Goal: Information Seeking & Learning: Learn about a topic

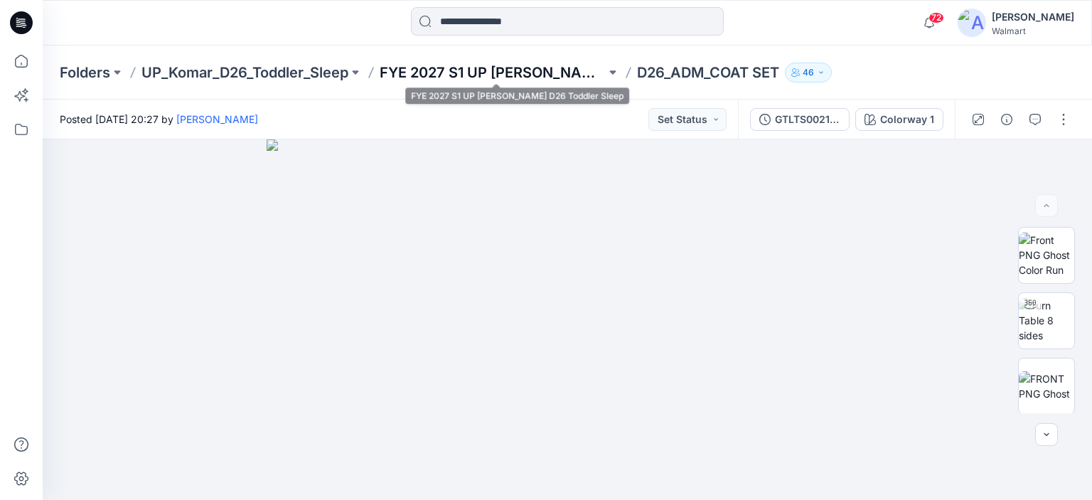
click at [506, 72] on p "FYE 2027 S1 UP [PERSON_NAME] D26 Toddler Sleep" at bounding box center [493, 73] width 226 height 20
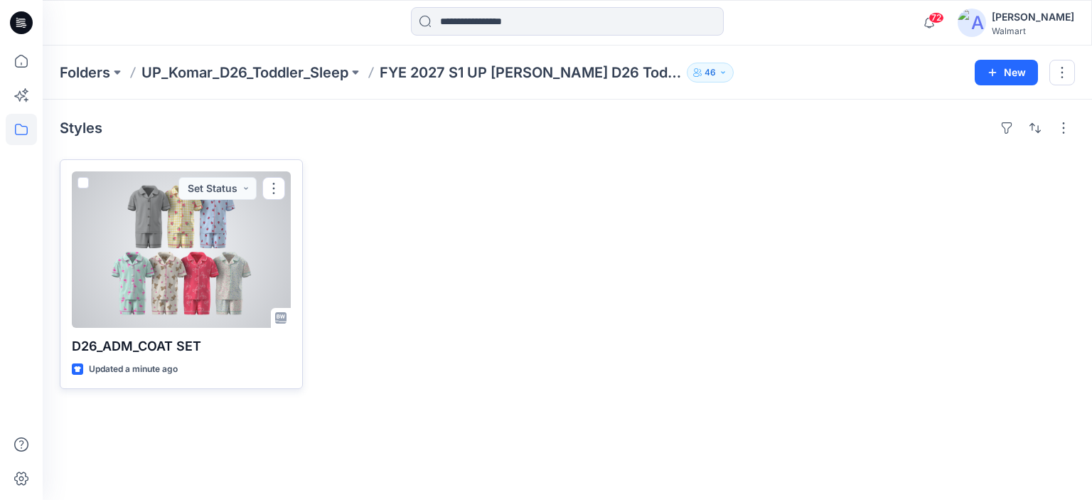
click at [225, 237] on div at bounding box center [181, 249] width 219 height 156
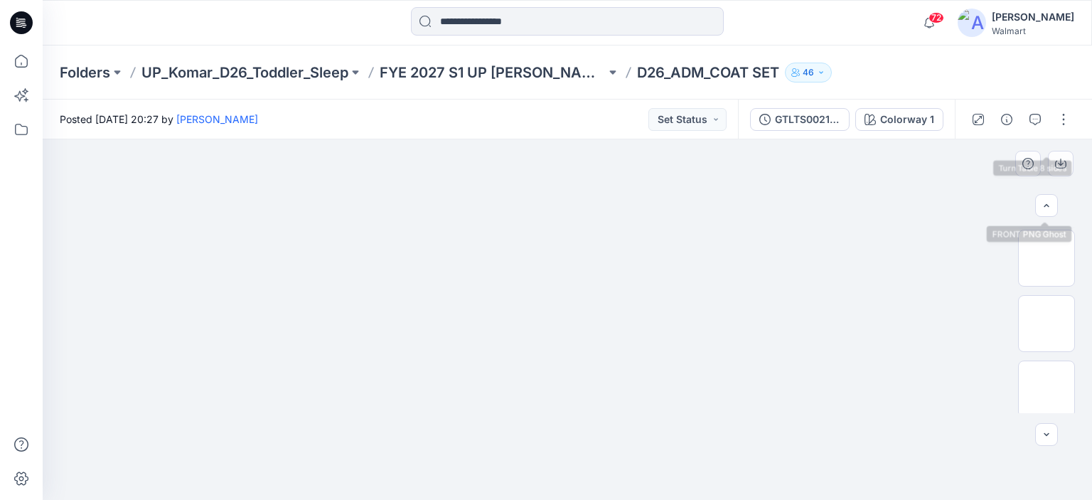
scroll to position [284, 0]
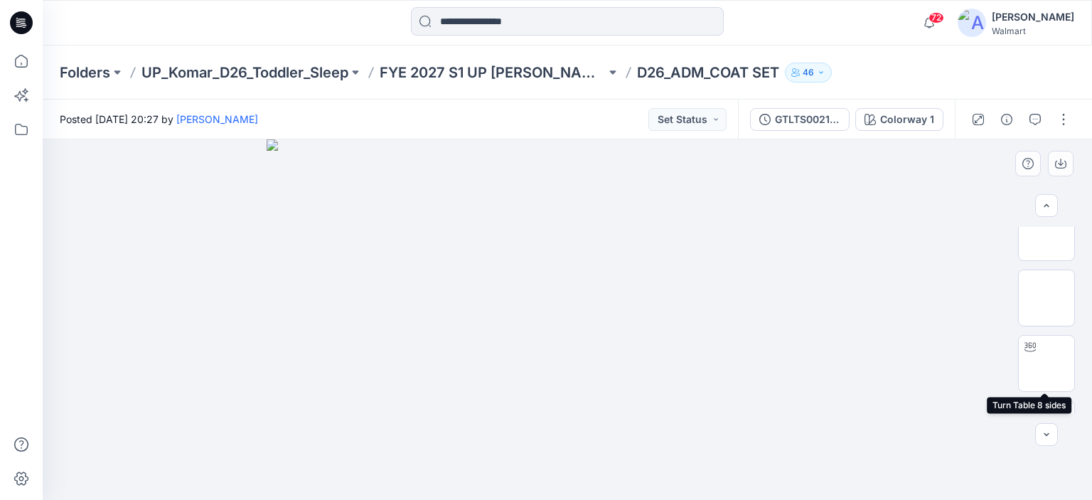
click at [1046, 363] on img at bounding box center [1046, 363] width 0 height 0
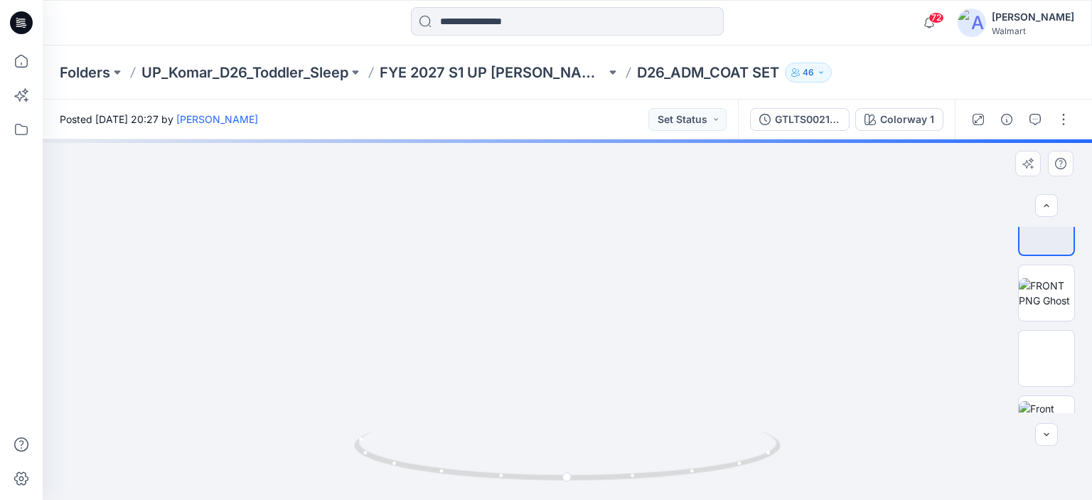
scroll to position [569, 0]
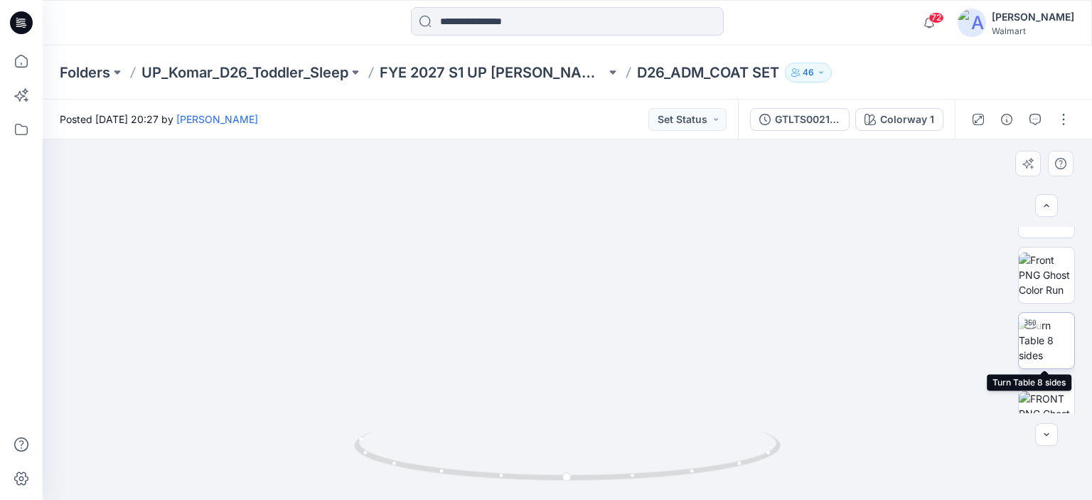
click at [1050, 340] on img at bounding box center [1045, 340] width 55 height 45
drag, startPoint x: 566, startPoint y: 270, endPoint x: 547, endPoint y: 389, distance: 120.9
click at [547, 139] on img at bounding box center [567, 139] width 569 height 0
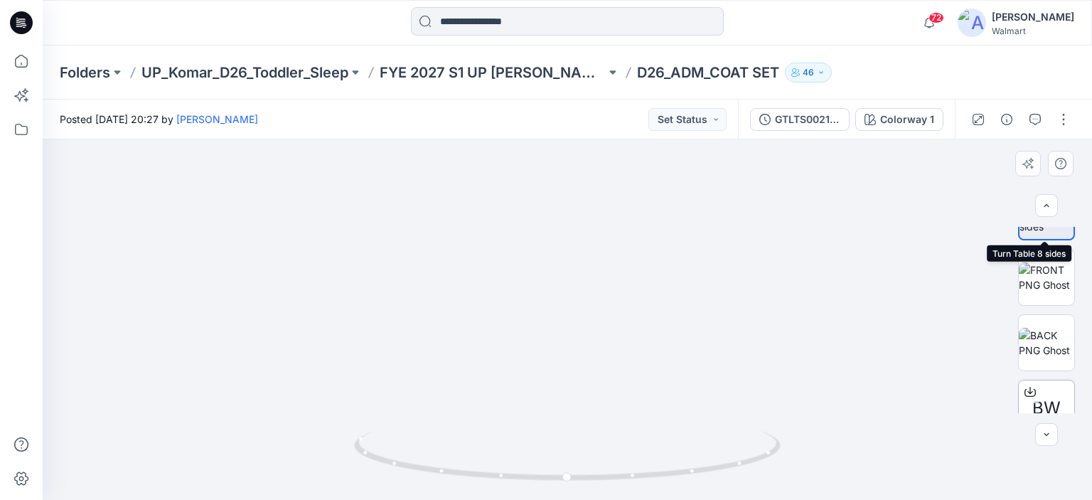
scroll to position [782, 0]
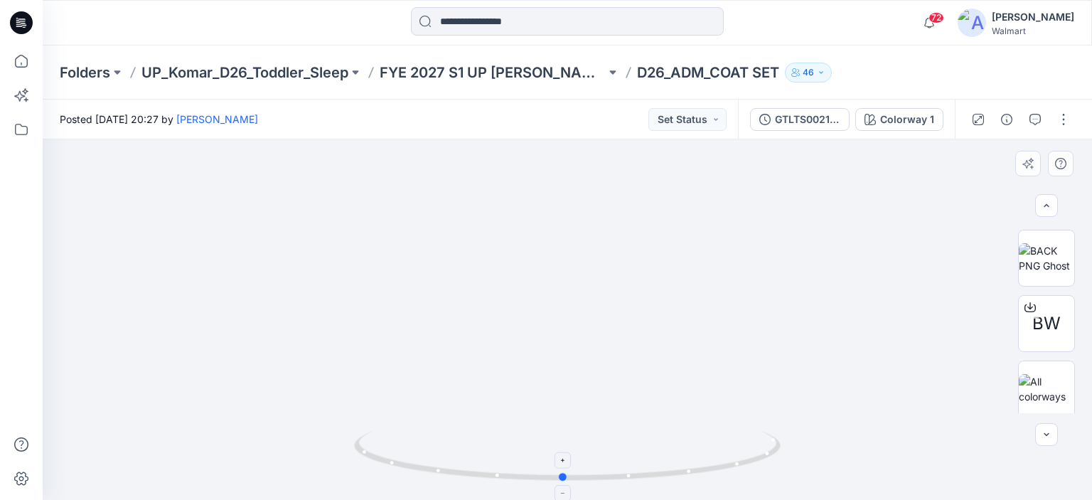
click at [564, 471] on icon at bounding box center [569, 457] width 430 height 53
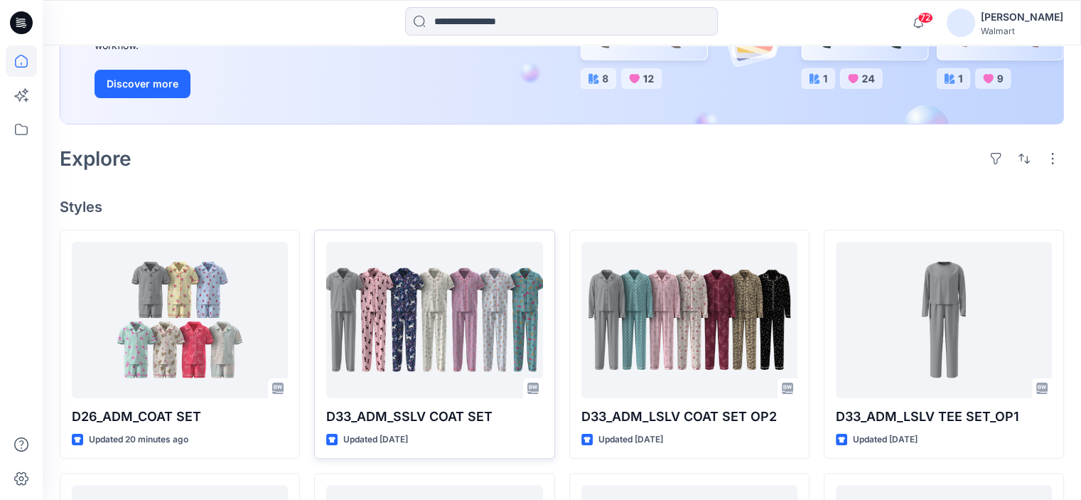
scroll to position [355, 0]
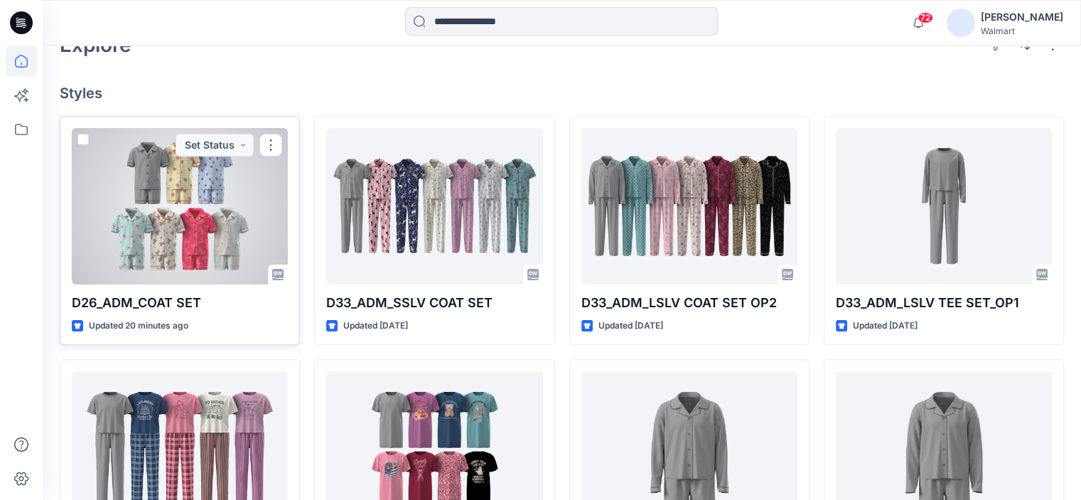
click at [203, 198] on div at bounding box center [180, 206] width 216 height 156
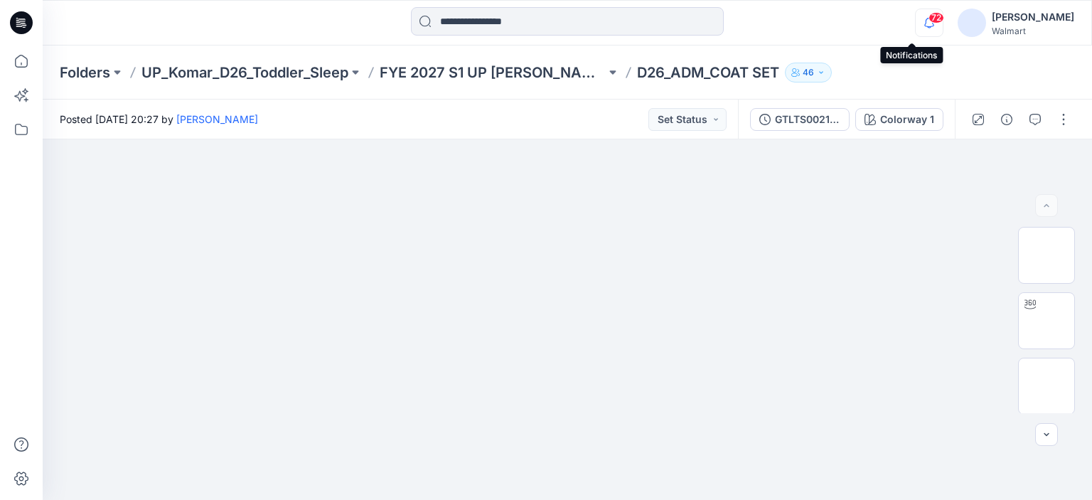
click at [915, 23] on icon "button" at bounding box center [928, 23] width 27 height 28
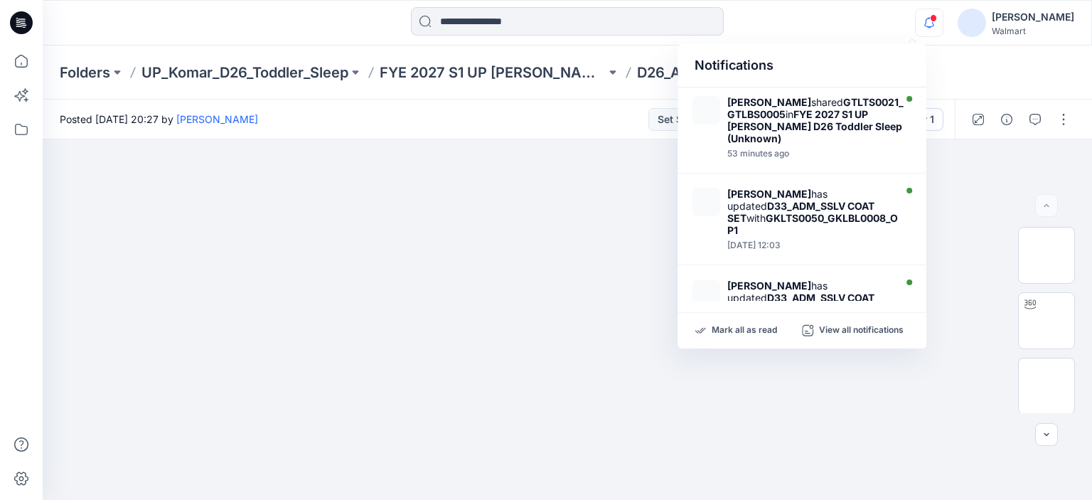
click at [991, 23] on div "[PERSON_NAME]" at bounding box center [1032, 17] width 82 height 17
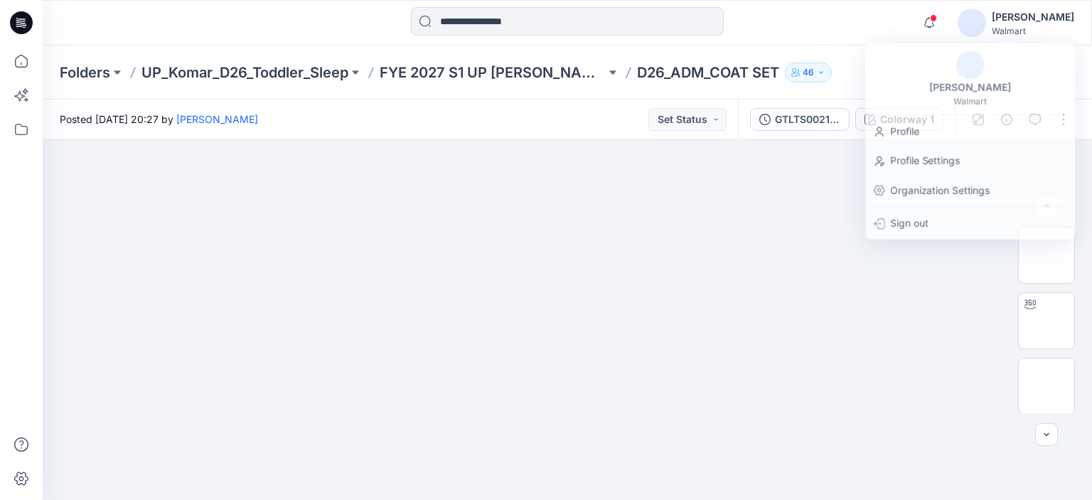
click at [817, 42] on div "Notifications [PERSON_NAME] shared GTLTS0021_GTLBS0005 in FYE 2027 S1 UP [PERSO…" at bounding box center [567, 22] width 1049 height 45
